Goal: Find contact information: Find contact information

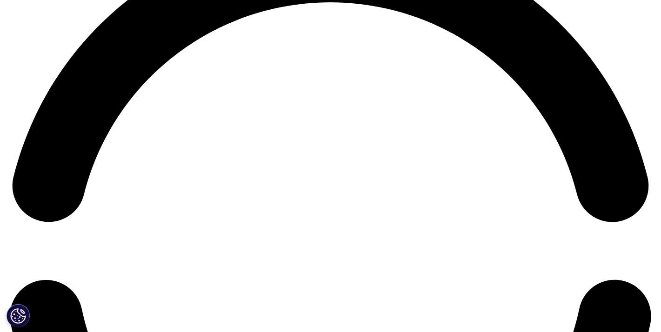
scroll to position [1245, 0]
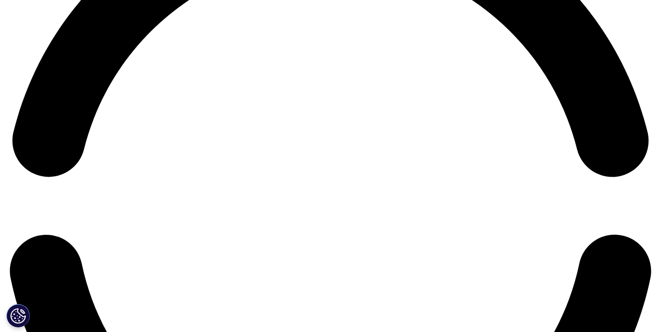
scroll to position [1448, 0]
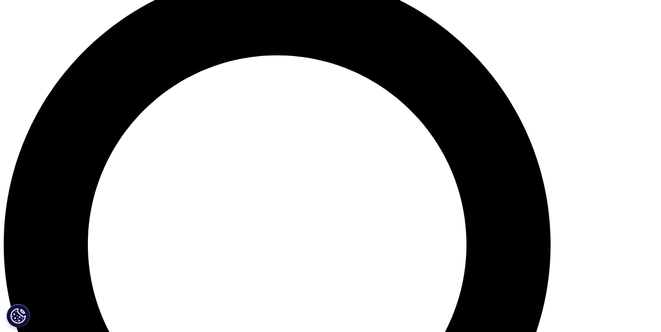
scroll to position [790, 0]
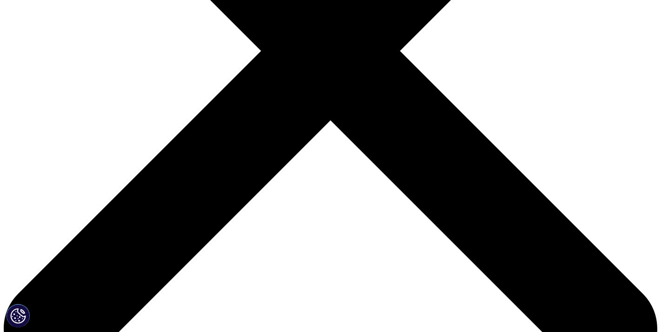
scroll to position [139, 0]
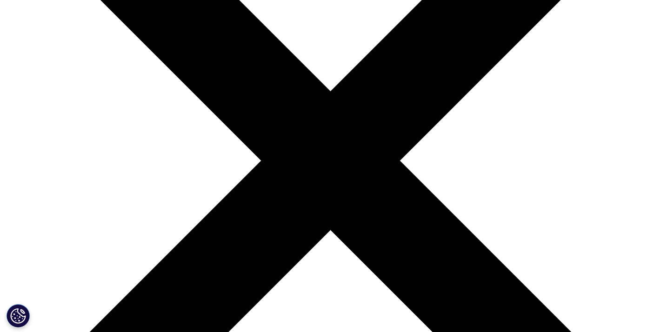
scroll to position [132, 0]
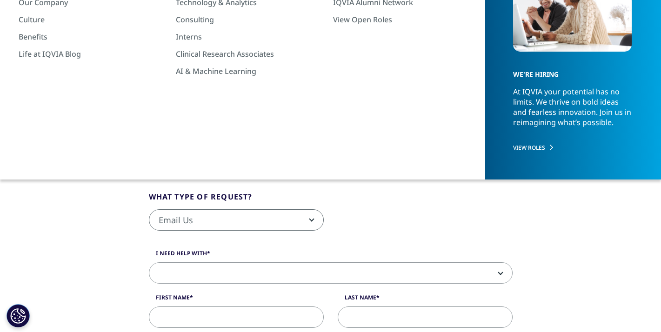
click at [285, 136] on li "General Contact Information" at bounding box center [291, 141] width 108 height 27
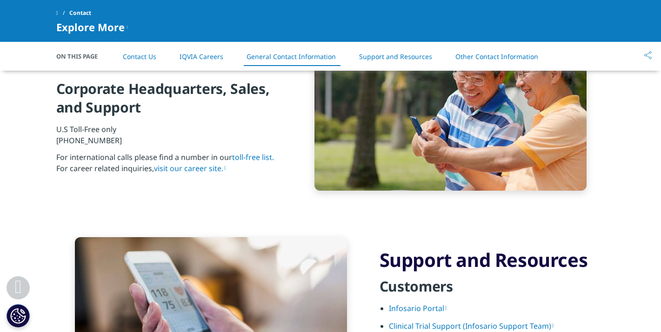
scroll to position [1049, 0]
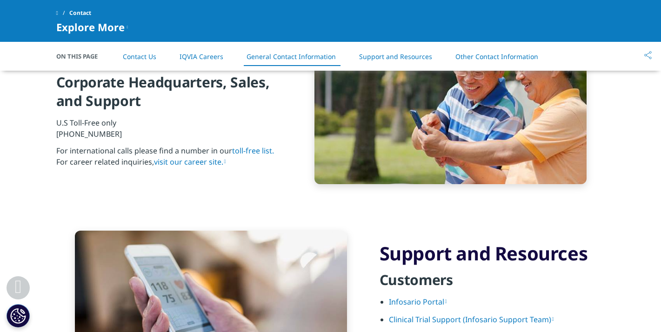
click at [193, 163] on link "visit our career site." at bounding box center [190, 162] width 72 height 10
